Goal: Navigation & Orientation: Find specific page/section

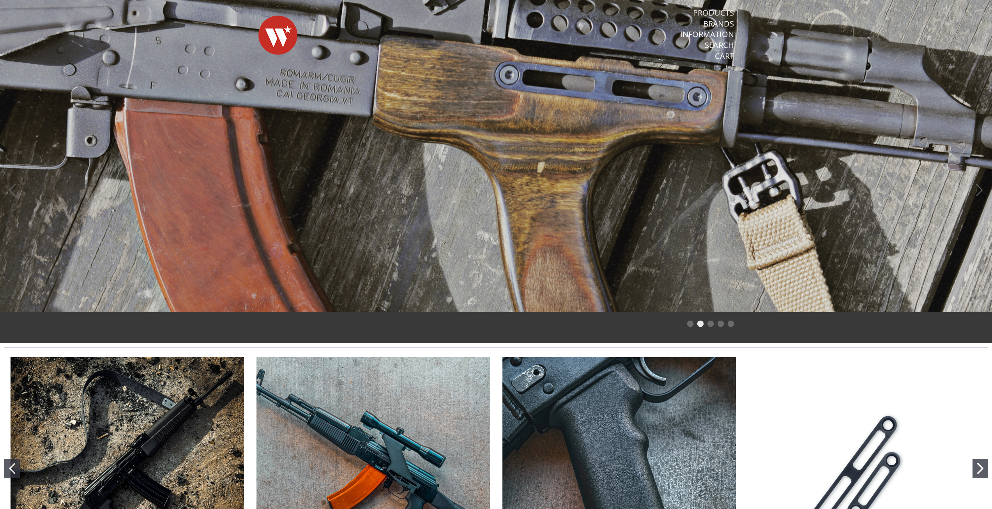
click at [718, 11] on link "Products" at bounding box center [713, 13] width 41 height 10
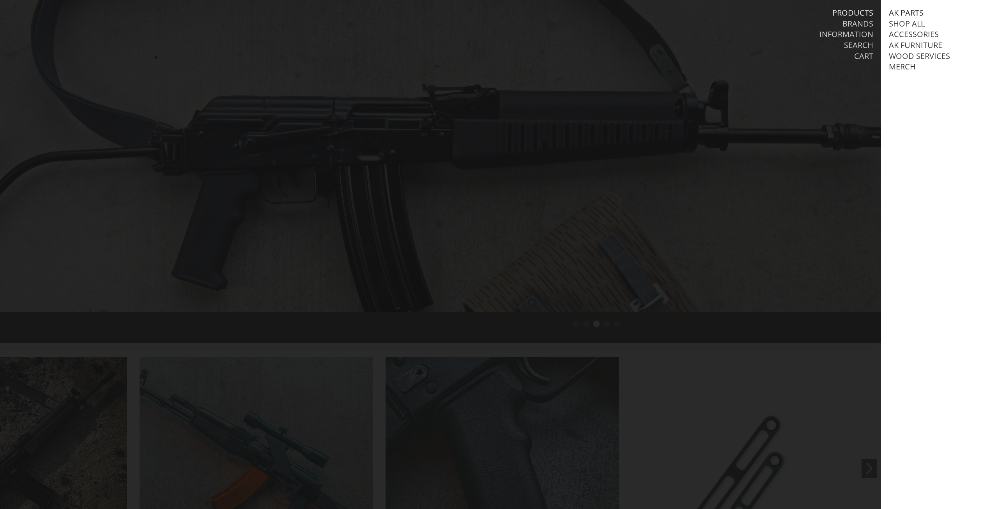
click at [908, 12] on link "AK Parts" at bounding box center [906, 13] width 35 height 10
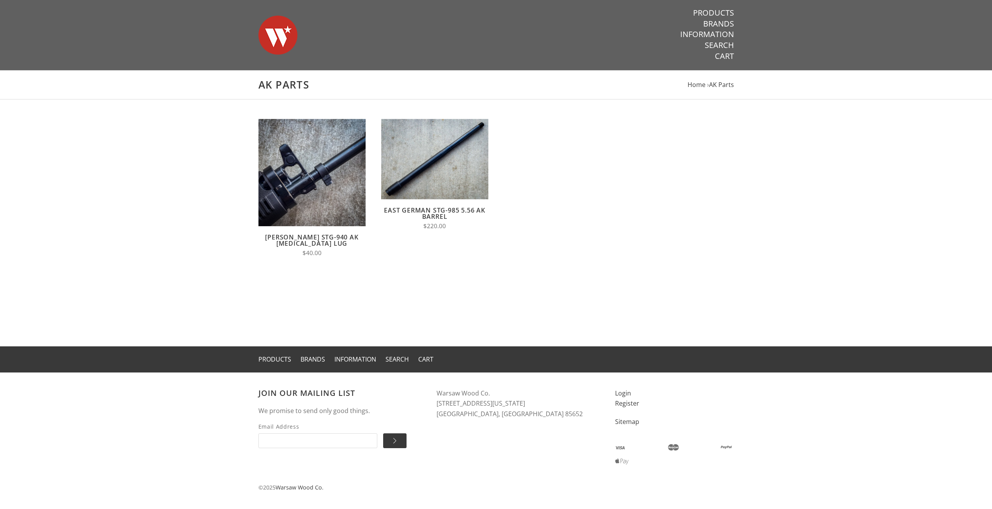
click at [288, 38] on img at bounding box center [278, 35] width 39 height 55
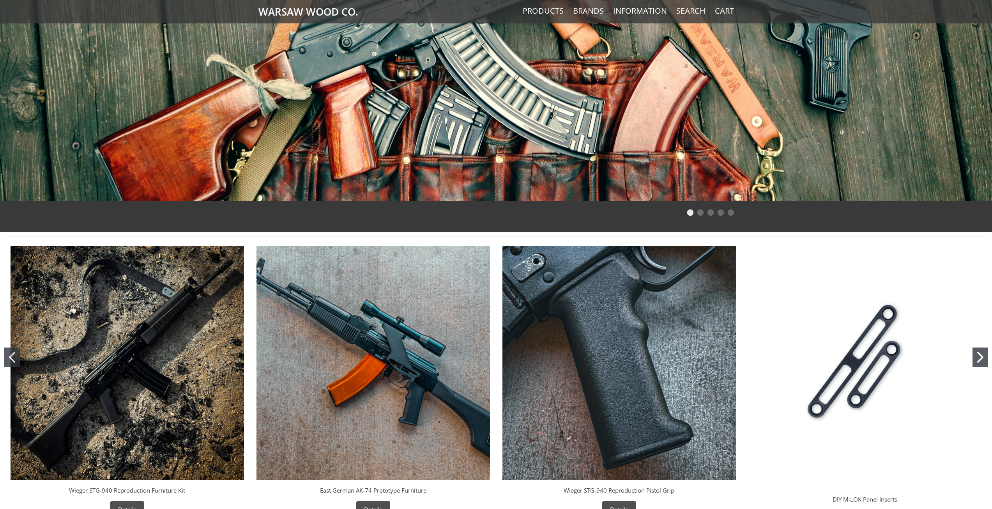
scroll to position [234, 0]
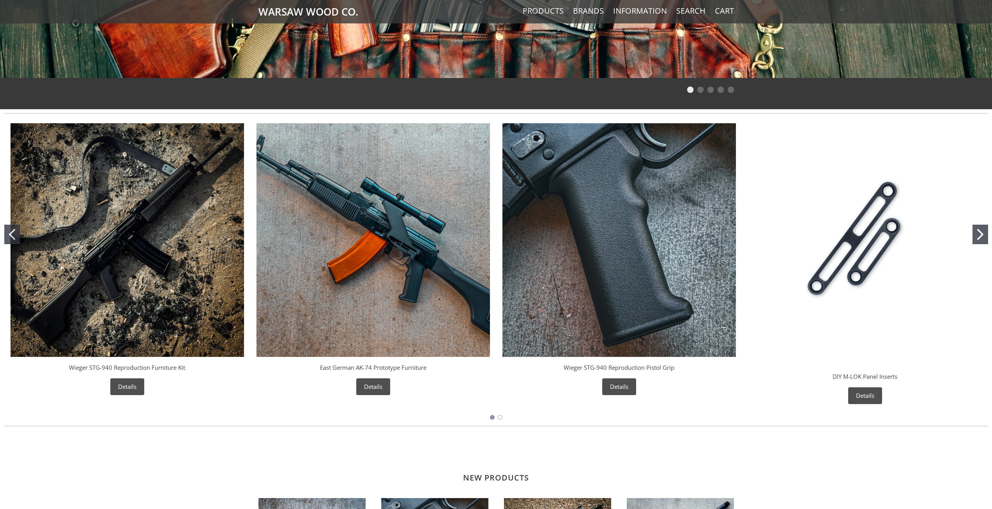
click at [982, 235] on icon "Go to slide 2" at bounding box center [981, 234] width 6 height 11
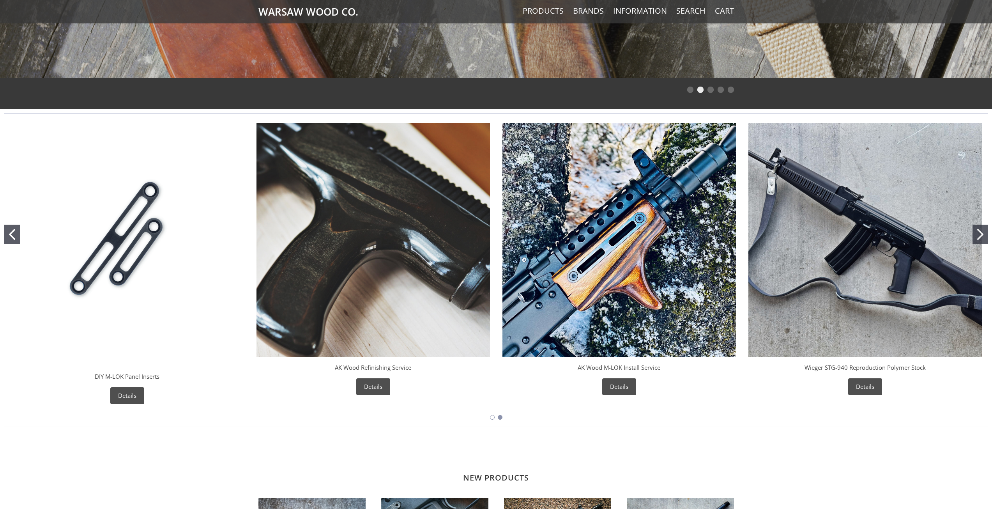
click at [982, 235] on icon "Go to slide 2" at bounding box center [981, 234] width 6 height 11
click at [984, 240] on button "Go to slide 2" at bounding box center [981, 234] width 16 height 19
click at [984, 237] on button "Go to slide 2" at bounding box center [981, 234] width 16 height 19
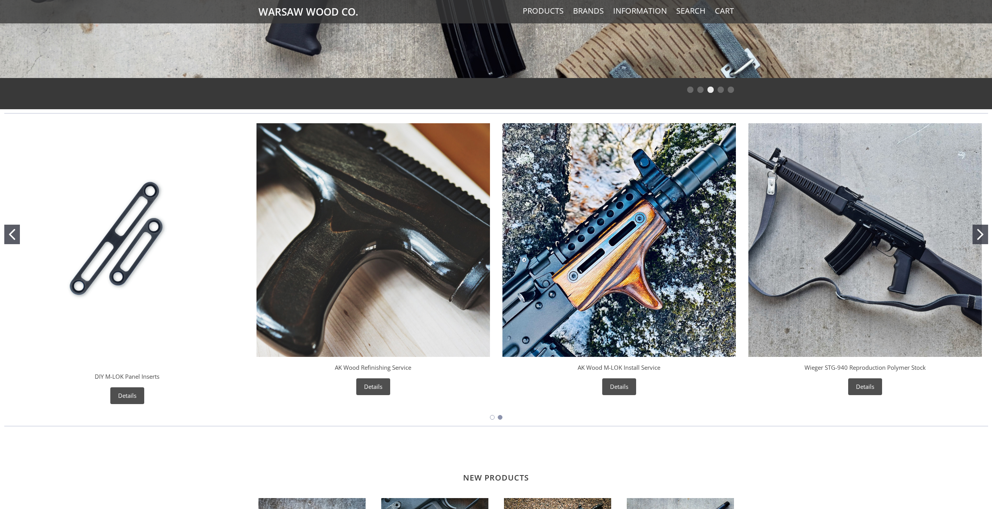
click at [978, 236] on icon "Go to slide 2" at bounding box center [981, 234] width 6 height 11
